Goal: Task Accomplishment & Management: Complete application form

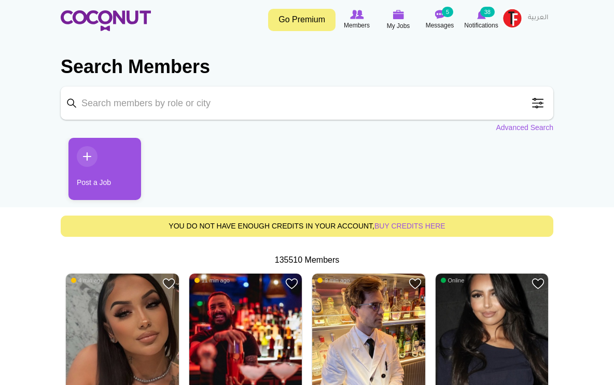
click at [90, 157] on link "Post a Job" at bounding box center [104, 169] width 73 height 62
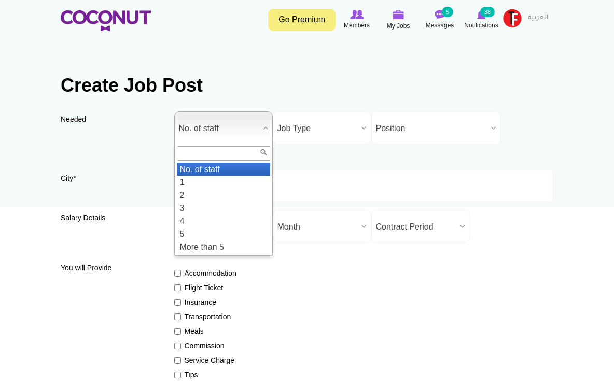
click at [266, 127] on b at bounding box center [265, 128] width 13 height 32
click at [204, 182] on li "1" at bounding box center [223, 182] width 93 height 13
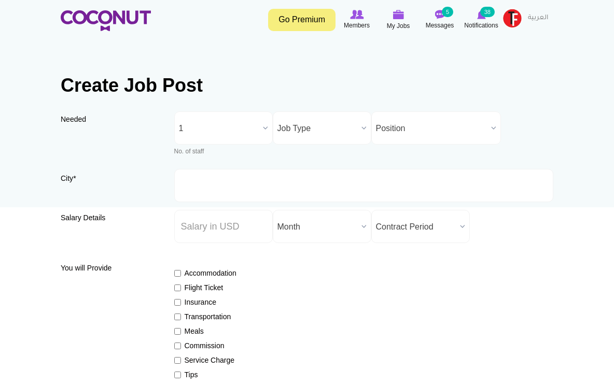
click at [359, 129] on b at bounding box center [363, 128] width 13 height 32
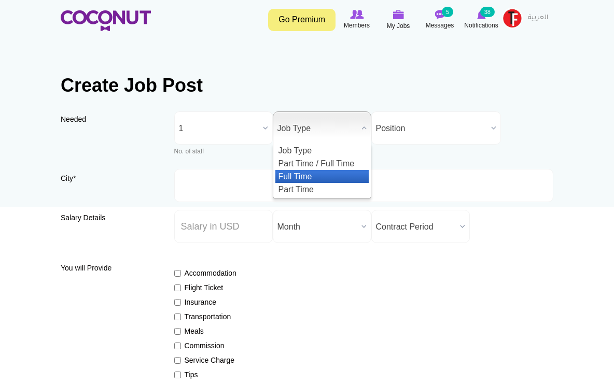
click at [306, 173] on li "Full Time" at bounding box center [321, 176] width 93 height 13
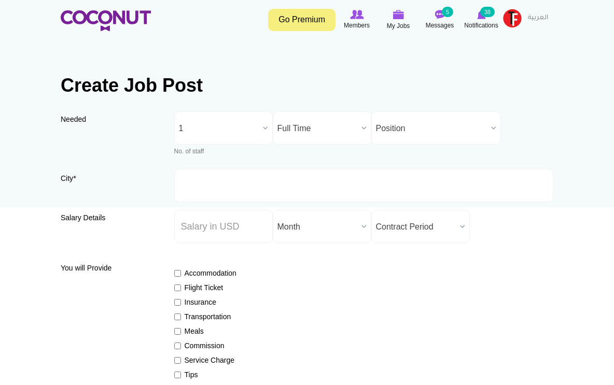
click at [480, 122] on span "Position" at bounding box center [431, 128] width 111 height 33
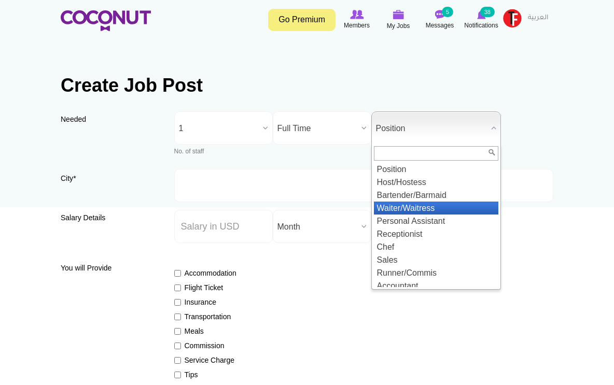
click at [426, 206] on li "Waiter/Waitress" at bounding box center [436, 208] width 124 height 13
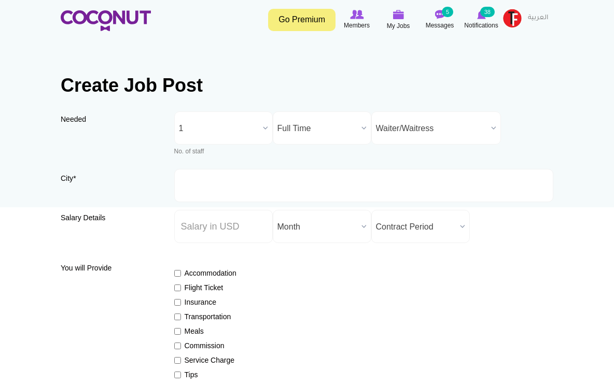
click at [265, 124] on b at bounding box center [265, 128] width 13 height 32
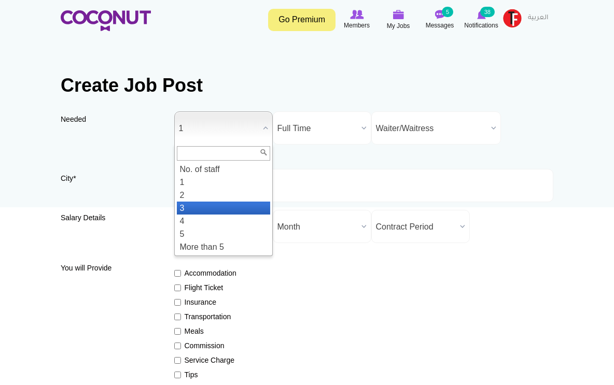
click at [190, 206] on li "3" at bounding box center [223, 208] width 93 height 13
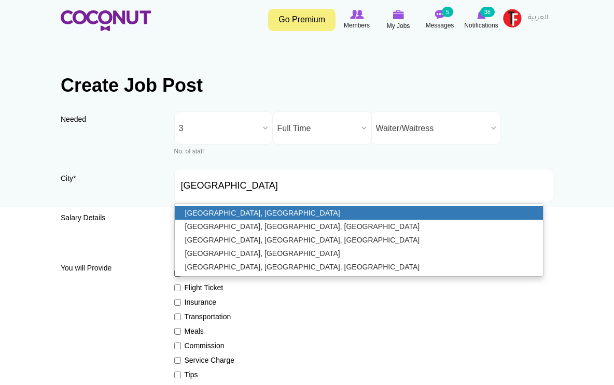
click at [264, 212] on link "[GEOGRAPHIC_DATA], [GEOGRAPHIC_DATA]" at bounding box center [359, 212] width 369 height 13
type input "[GEOGRAPHIC_DATA], [GEOGRAPHIC_DATA]"
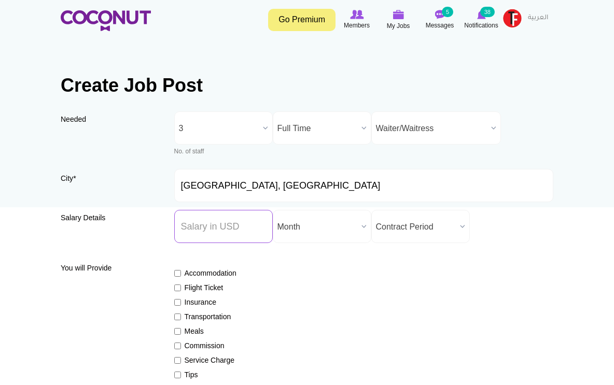
click at [251, 221] on input "Salary ($) *" at bounding box center [223, 226] width 99 height 33
type input "1500"
click at [347, 296] on div "Accommodation Flight Ticket Insurance Transportation Meals Commission Service C…" at bounding box center [364, 346] width 380 height 175
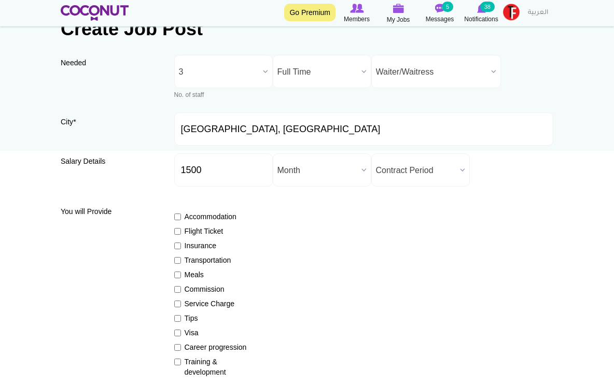
scroll to position [65, 0]
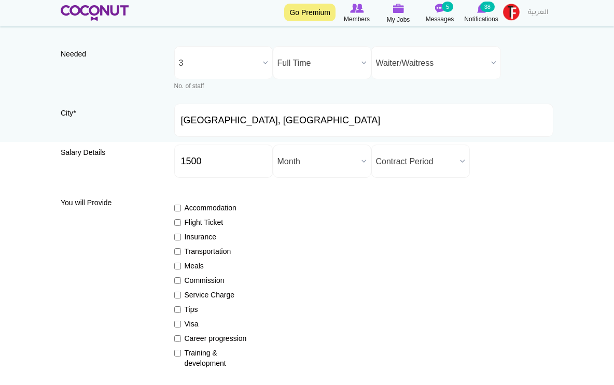
click at [454, 155] on span "Contract Period" at bounding box center [416, 161] width 80 height 33
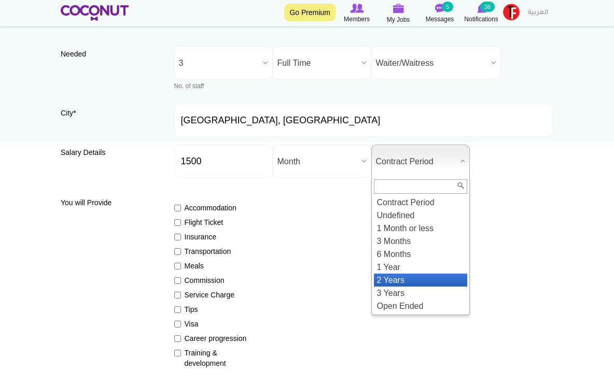
click at [398, 282] on li "2 Years" at bounding box center [420, 280] width 93 height 13
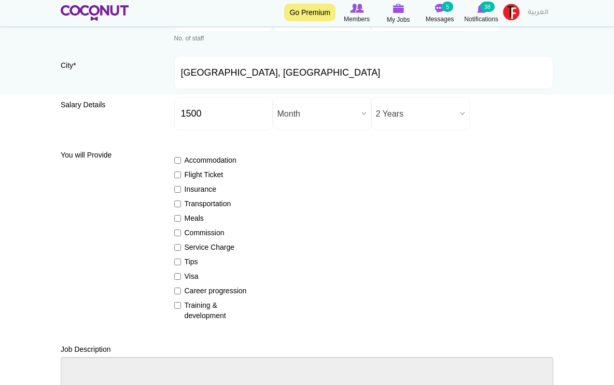
scroll to position [123, 0]
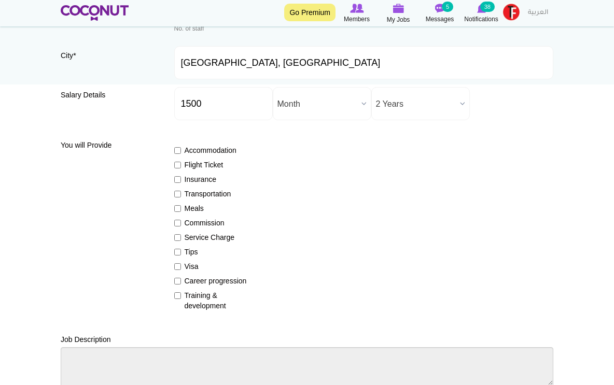
click at [177, 179] on input "Insurance" at bounding box center [177, 179] width 7 height 7
checkbox input "true"
click at [177, 266] on input "Visa" at bounding box center [177, 267] width 7 height 7
checkbox input "true"
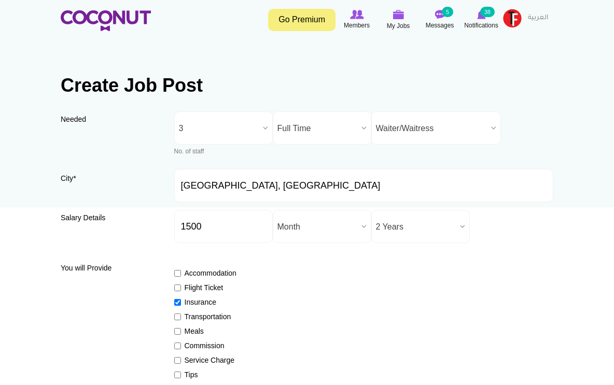
scroll to position [0, 0]
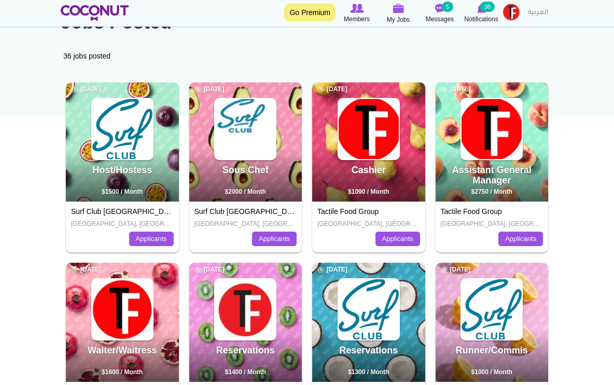
scroll to position [102, 0]
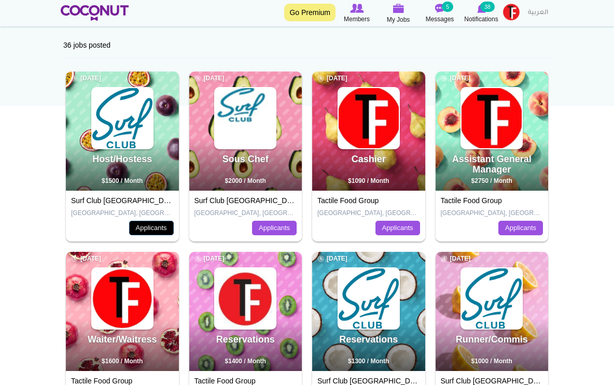
click at [163, 229] on link "Applicants" at bounding box center [151, 228] width 45 height 15
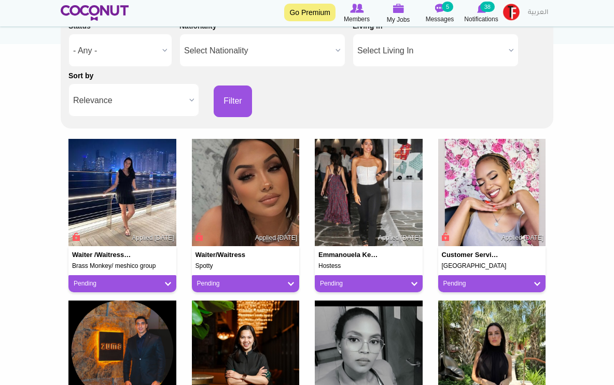
scroll to position [163, 0]
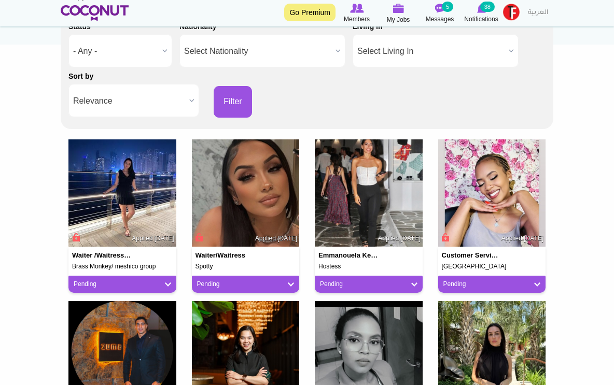
click at [258, 214] on img at bounding box center [246, 194] width 108 height 108
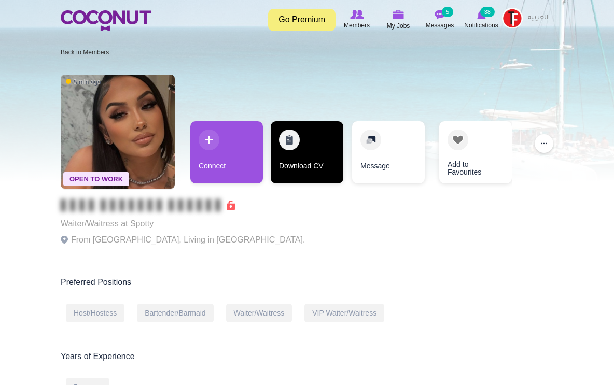
click at [311, 143] on link "Download CV" at bounding box center [307, 152] width 73 height 62
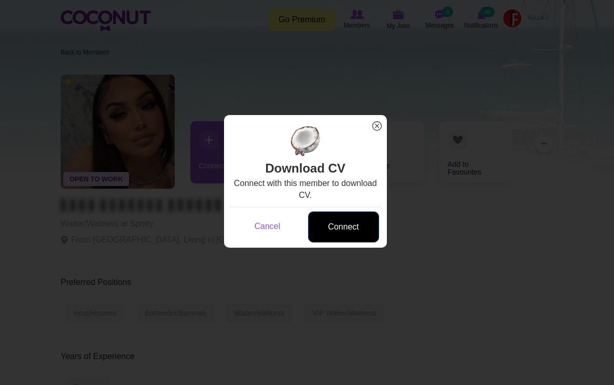
click at [348, 222] on link "Connect" at bounding box center [343, 228] width 71 height 32
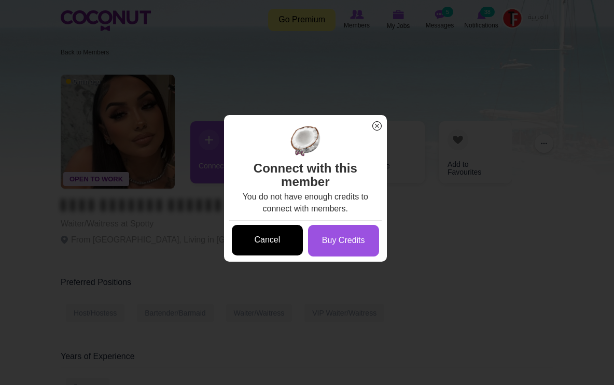
click at [262, 234] on link "Cancel" at bounding box center [267, 240] width 71 height 31
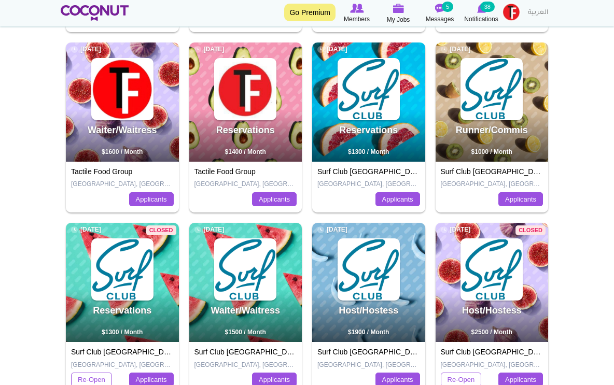
scroll to position [313, 0]
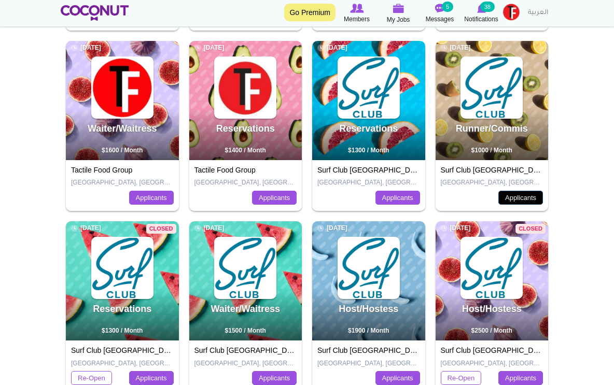
click at [509, 202] on link "Applicants" at bounding box center [521, 198] width 45 height 15
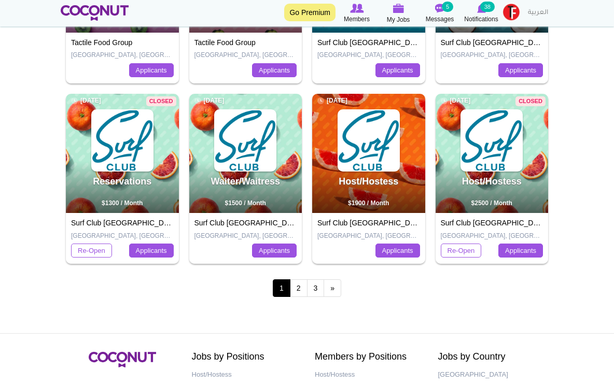
scroll to position [435, 0]
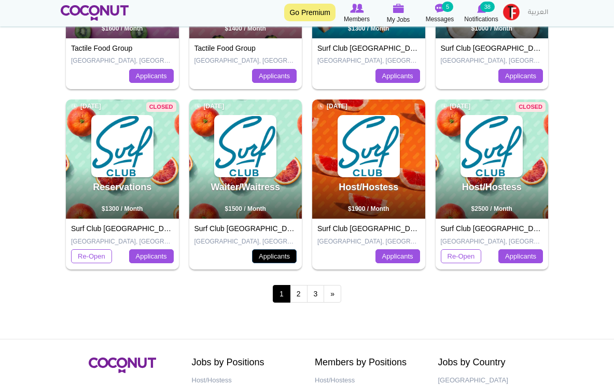
click at [283, 256] on link "Applicants" at bounding box center [274, 257] width 45 height 15
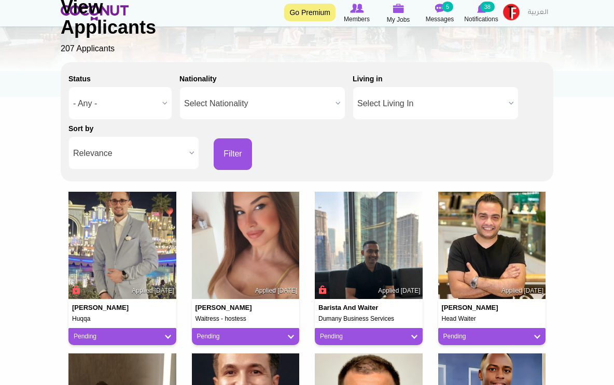
scroll to position [110, 0]
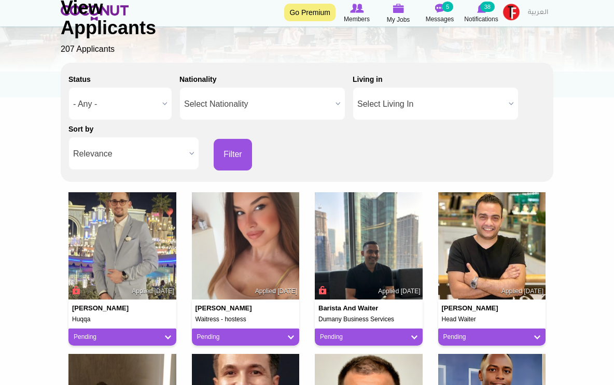
click at [192, 149] on b at bounding box center [191, 153] width 13 height 32
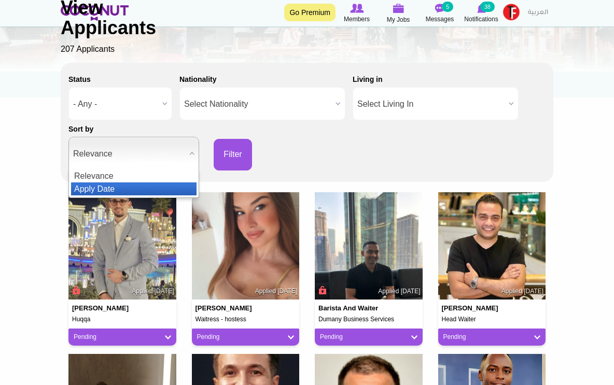
click at [142, 185] on li "Apply Date" at bounding box center [134, 189] width 126 height 13
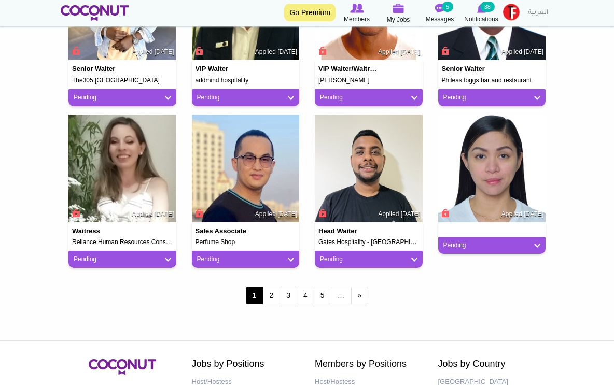
scroll to position [836, 0]
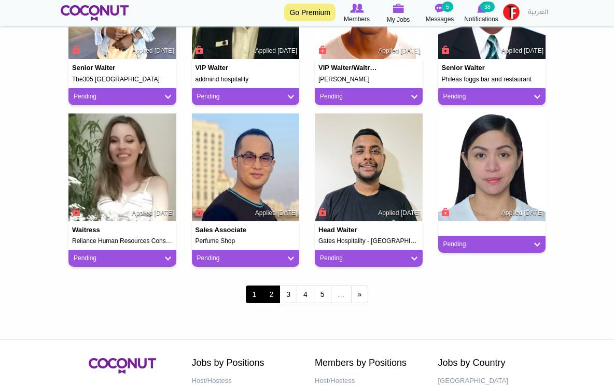
click at [272, 293] on link "2" at bounding box center [271, 295] width 18 height 18
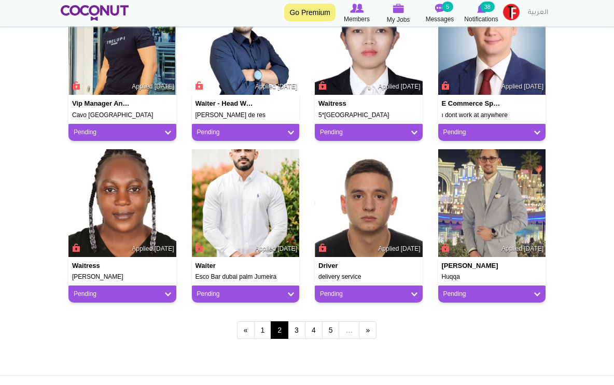
scroll to position [816, 0]
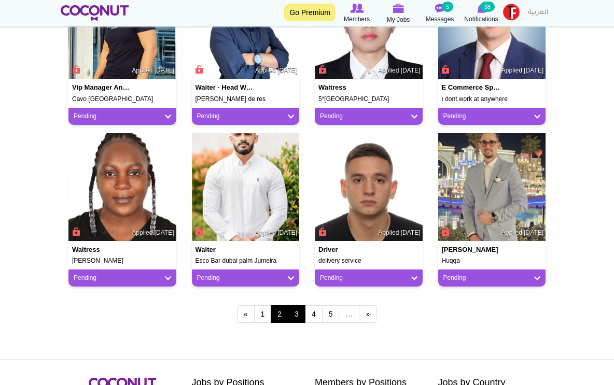
click at [296, 314] on link "3" at bounding box center [297, 315] width 18 height 18
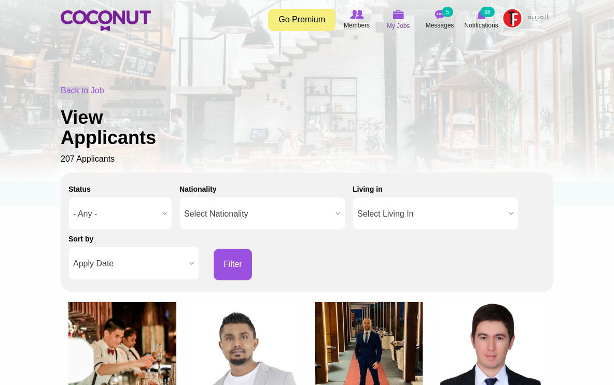
click at [404, 26] on span "My Jobs" at bounding box center [398, 26] width 23 height 10
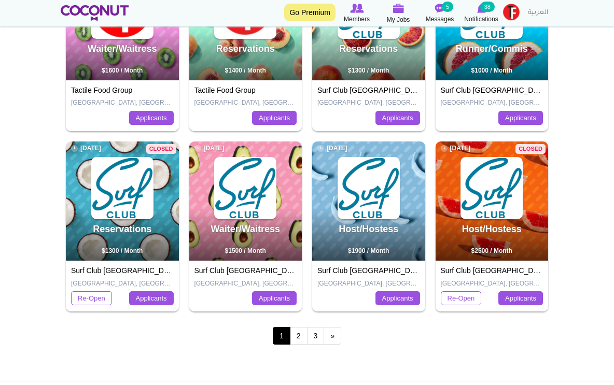
scroll to position [394, 0]
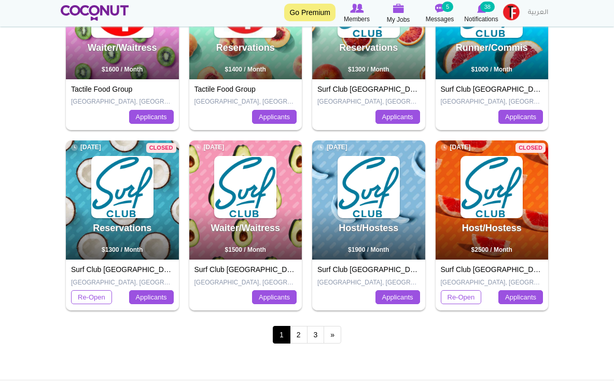
click at [577, 254] on body "Toggle navigation Go Premium Members My Jobs Post a Job Messages 5 Notification…" at bounding box center [307, 77] width 614 height 942
click at [298, 331] on link "2" at bounding box center [299, 335] width 18 height 18
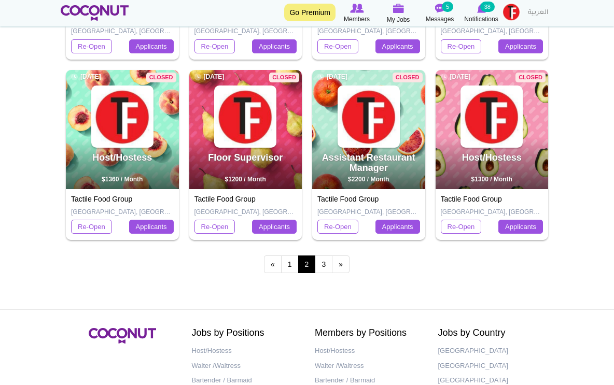
scroll to position [465, 0]
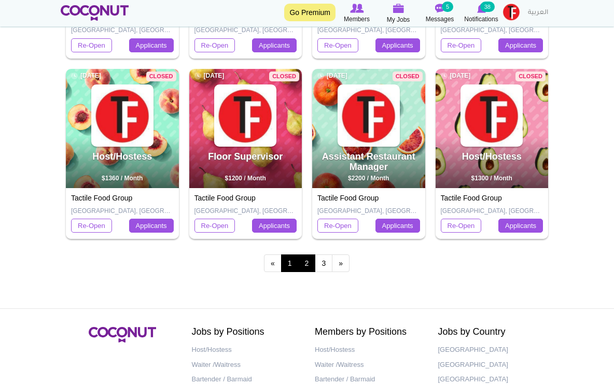
click at [287, 261] on link "1" at bounding box center [290, 264] width 18 height 18
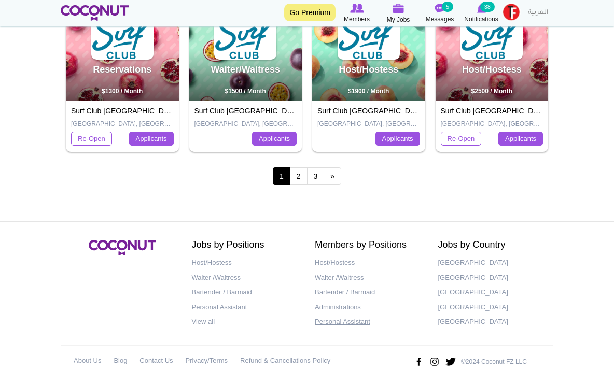
scroll to position [552, 0]
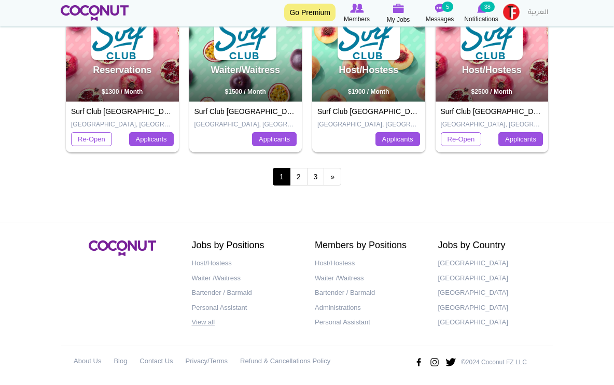
click at [205, 318] on link "View all" at bounding box center [246, 322] width 108 height 15
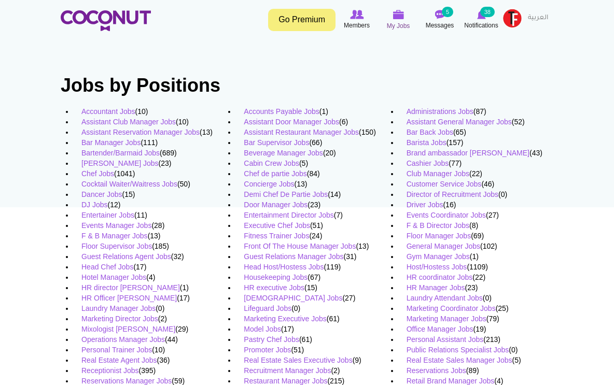
click at [398, 23] on span "My Jobs" at bounding box center [398, 26] width 23 height 10
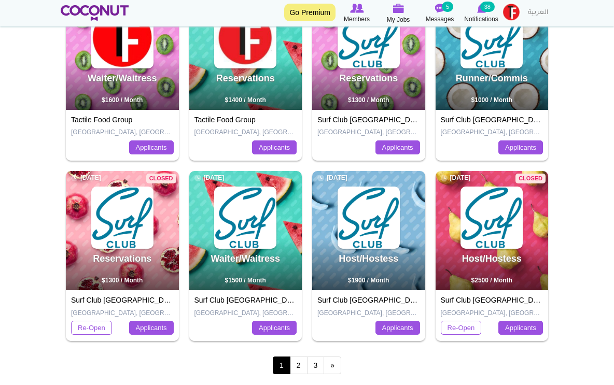
scroll to position [368, 0]
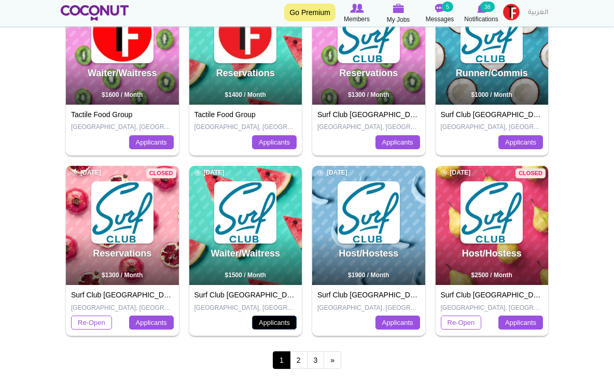
click at [270, 321] on link "Applicants" at bounding box center [274, 323] width 45 height 15
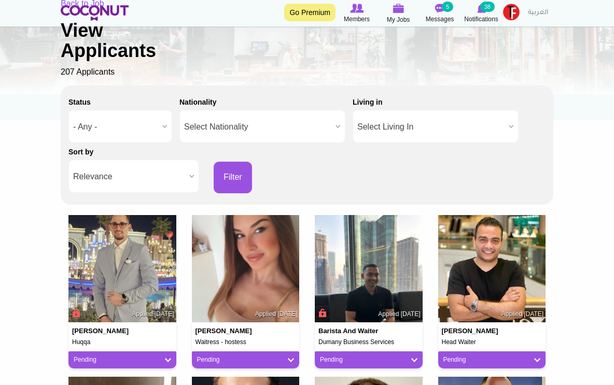
scroll to position [105, 0]
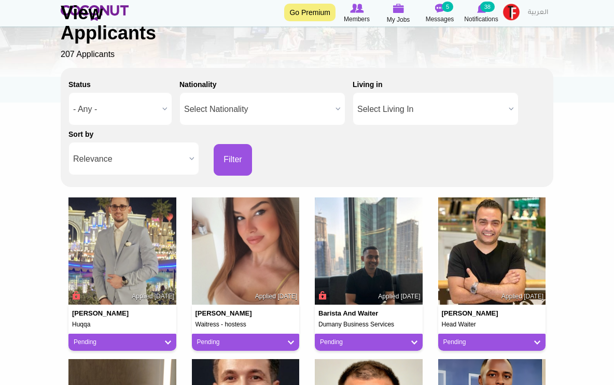
click at [267, 285] on img at bounding box center [246, 252] width 108 height 108
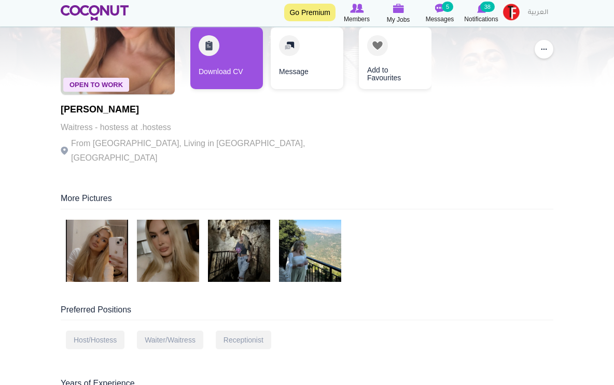
scroll to position [95, 0]
click at [102, 236] on img at bounding box center [97, 250] width 62 height 62
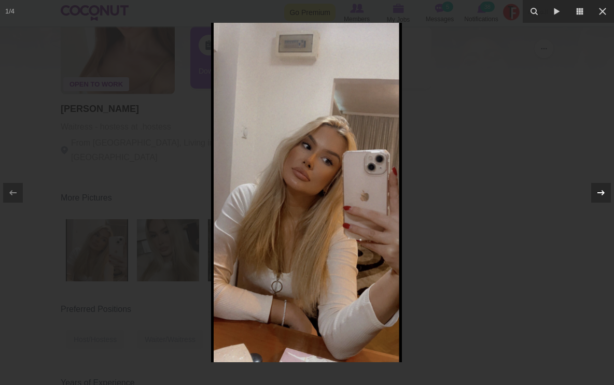
click at [604, 195] on icon at bounding box center [601, 193] width 12 height 12
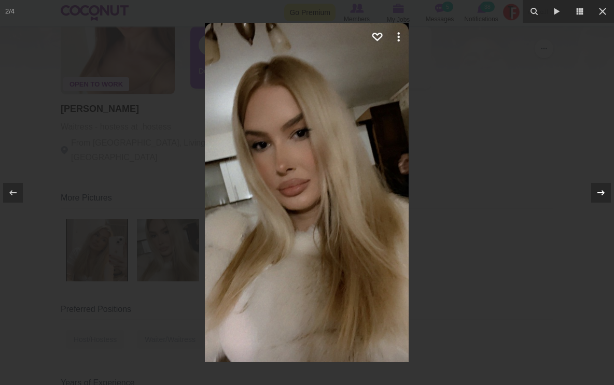
click at [604, 195] on icon at bounding box center [601, 193] width 12 height 12
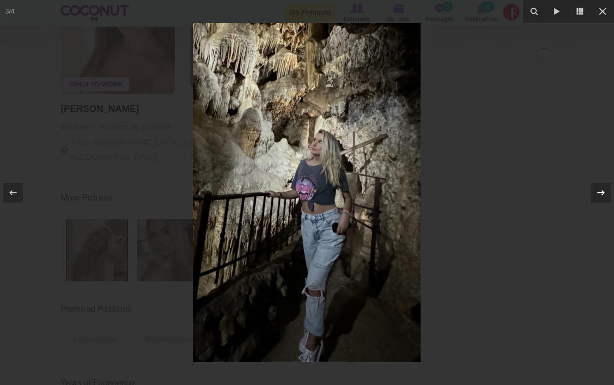
click at [604, 195] on icon at bounding box center [601, 193] width 12 height 12
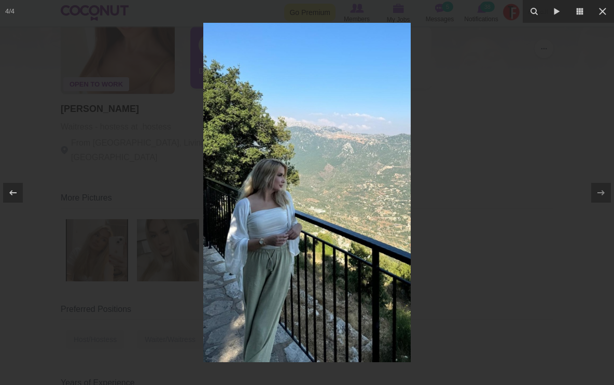
click at [534, 197] on div at bounding box center [307, 192] width 614 height 385
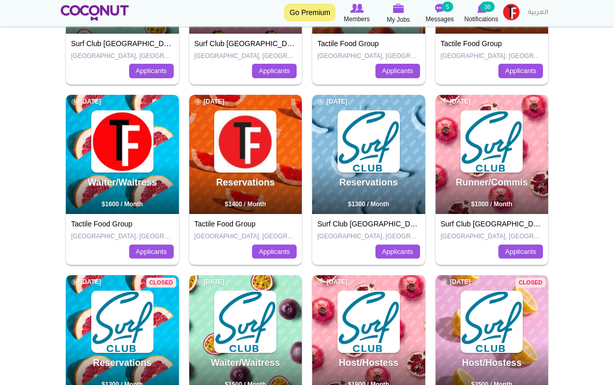
scroll to position [258, 0]
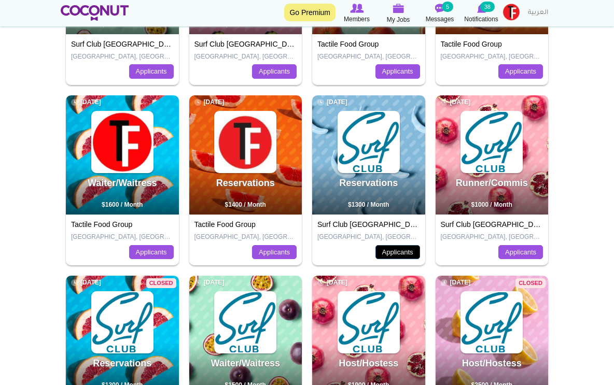
click at [397, 254] on link "Applicants" at bounding box center [398, 252] width 45 height 15
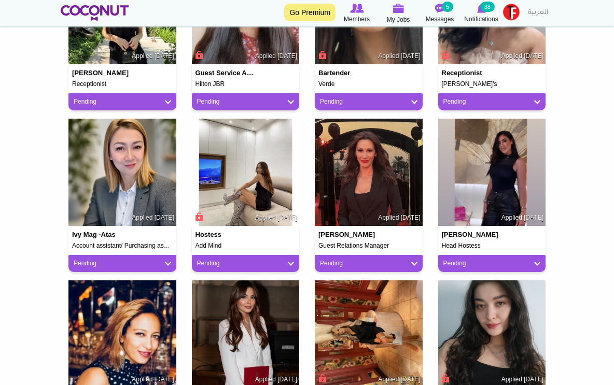
scroll to position [346, 0]
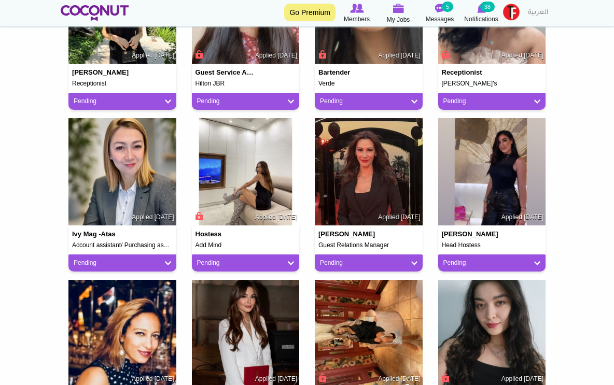
click at [269, 198] on img at bounding box center [246, 172] width 108 height 108
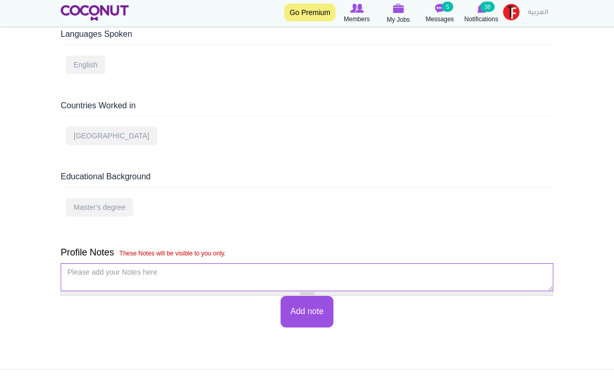
scroll to position [419, 0]
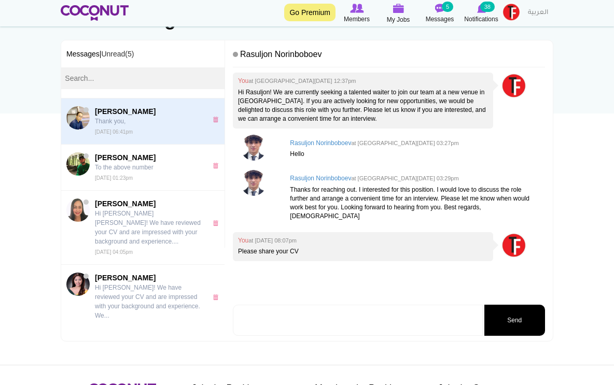
scroll to position [148, 0]
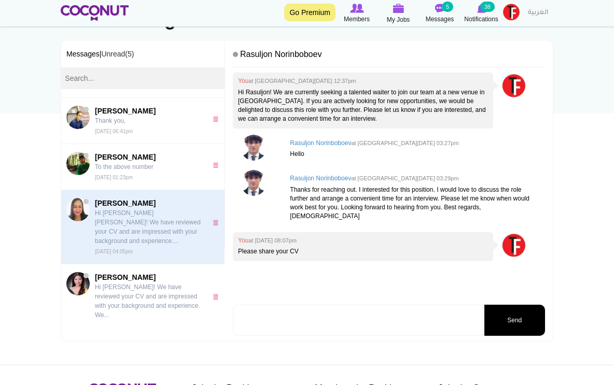
click at [157, 224] on p "Hi [PERSON_NAME] [PERSON_NAME]! We have reviewed your CV and are impressed with…" at bounding box center [148, 227] width 107 height 37
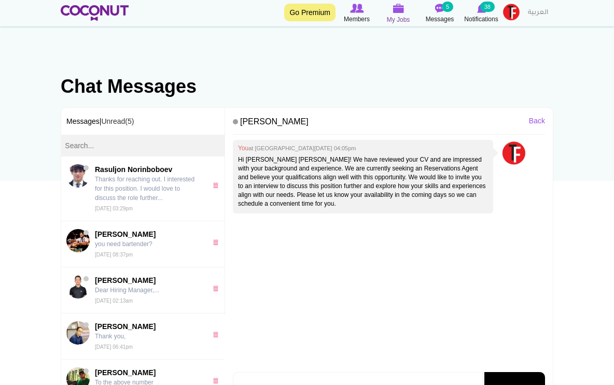
click at [404, 12] on icon at bounding box center [398, 9] width 41 height 12
